Goal: Download file/media

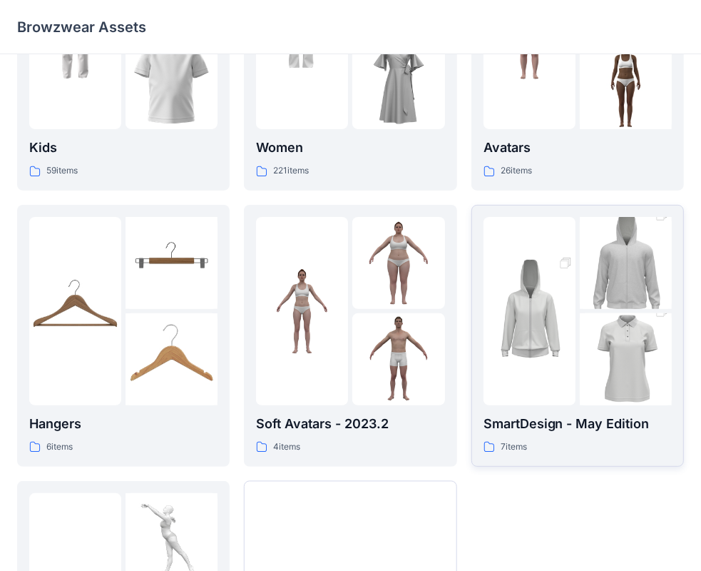
scroll to position [354, 0]
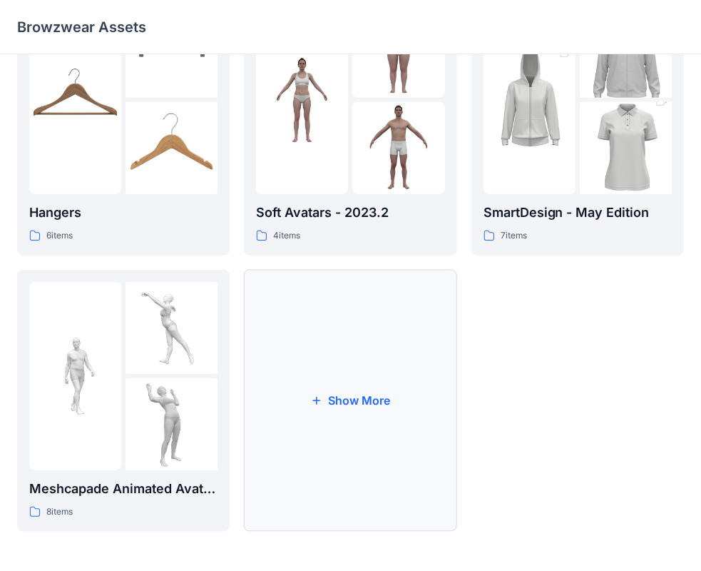
click at [330, 399] on button "Show More" at bounding box center [350, 401] width 213 height 262
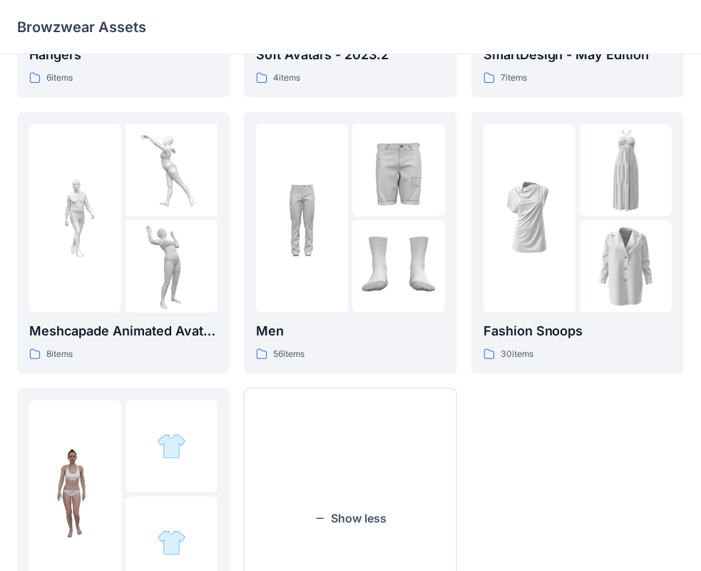
scroll to position [568, 0]
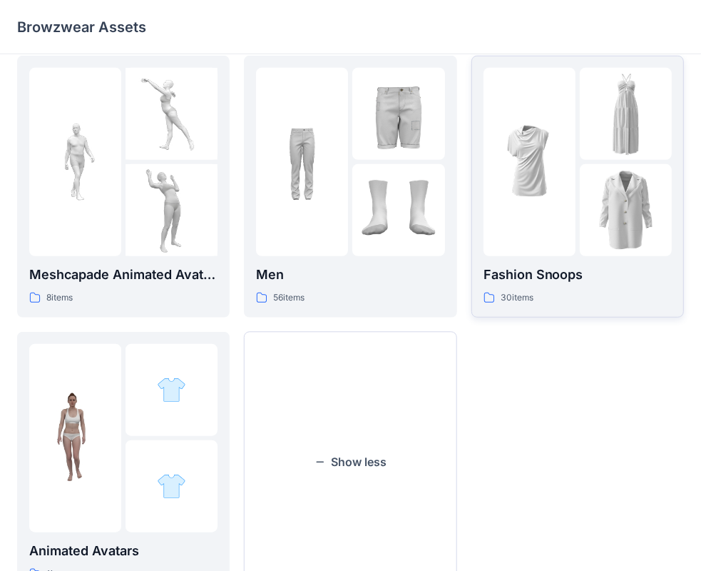
click at [565, 189] on img at bounding box center [530, 162] width 92 height 92
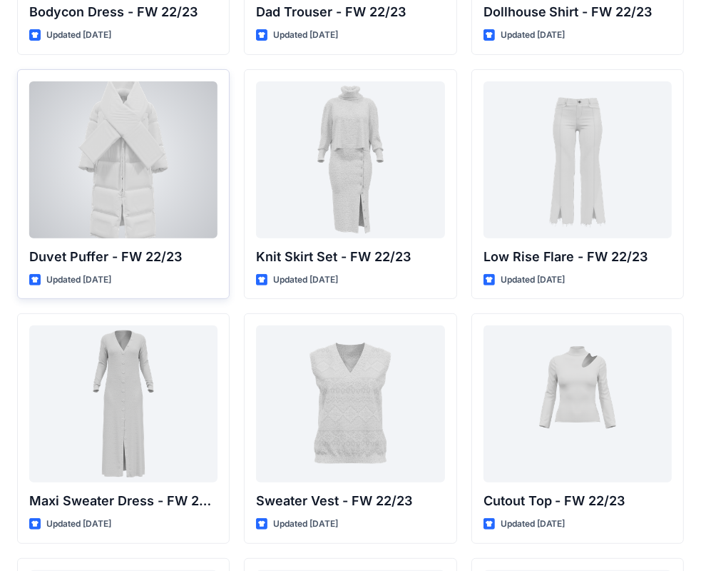
scroll to position [175, 0]
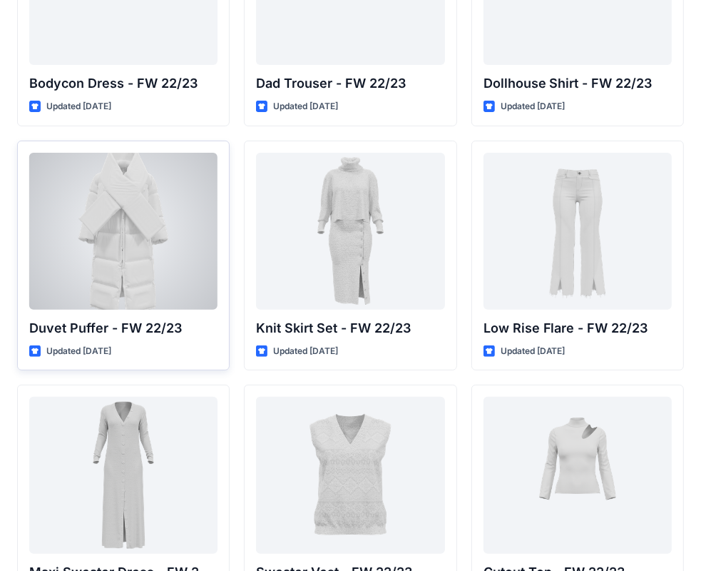
click at [91, 253] on div at bounding box center [123, 231] width 188 height 157
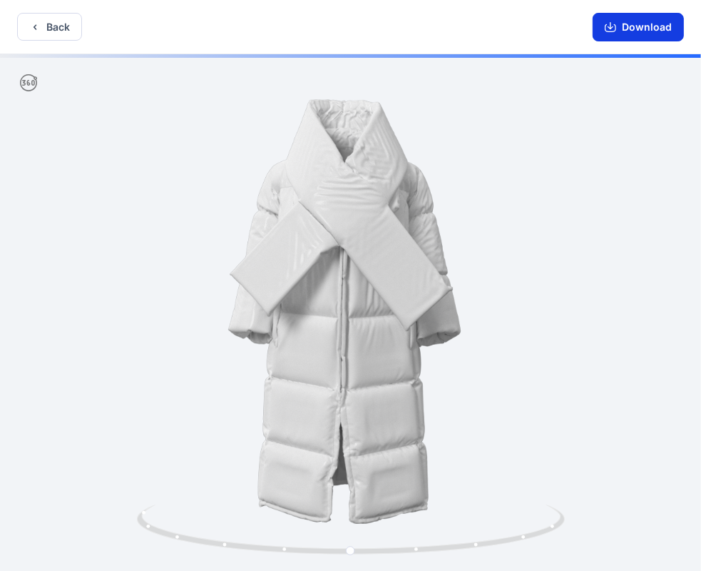
click at [605, 31] on button "Download" at bounding box center [638, 27] width 91 height 29
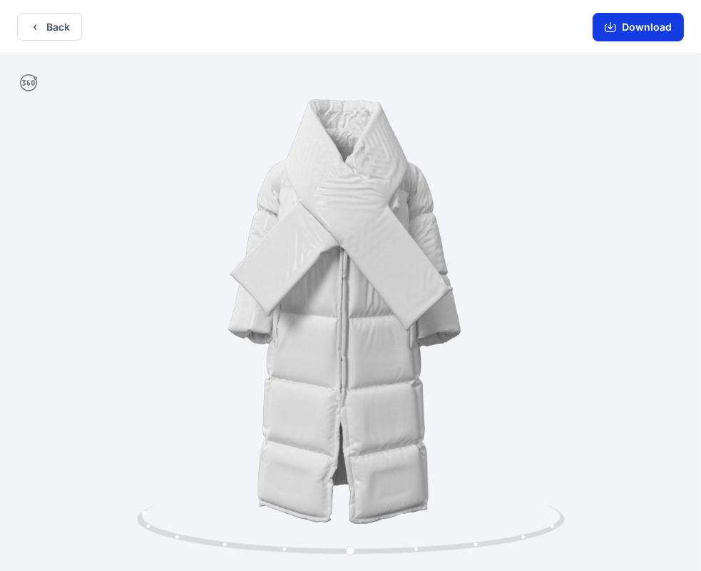
click at [611, 26] on icon "button" at bounding box center [610, 26] width 11 height 11
